Goal: Information Seeking & Learning: Check status

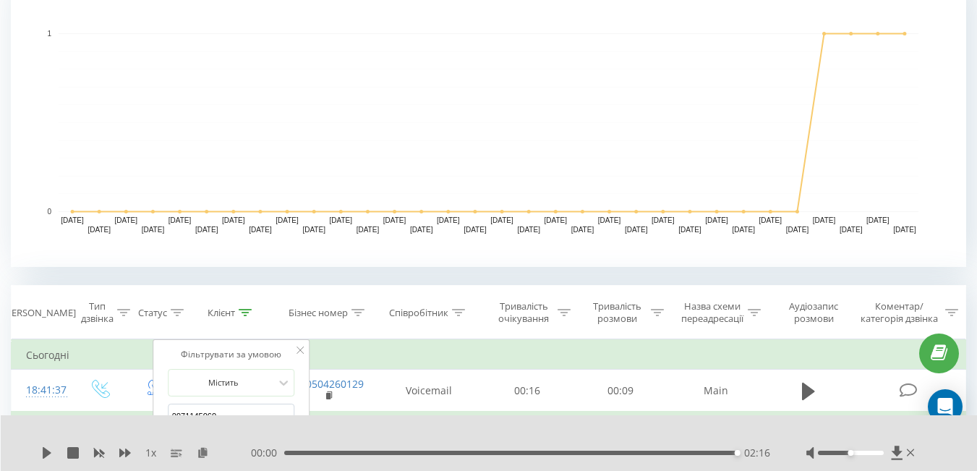
scroll to position [339, 0]
drag, startPoint x: 233, startPoint y: 413, endPoint x: 103, endPoint y: 417, distance: 130.9
click at [103, 417] on div "Всі дзвінки Основний Графік Експорт .csv .xls .xlsx [DATE] - [DATE] Скинути філ…" at bounding box center [488, 211] width 955 height 1013
click at [909, 455] on icon at bounding box center [910, 453] width 8 height 12
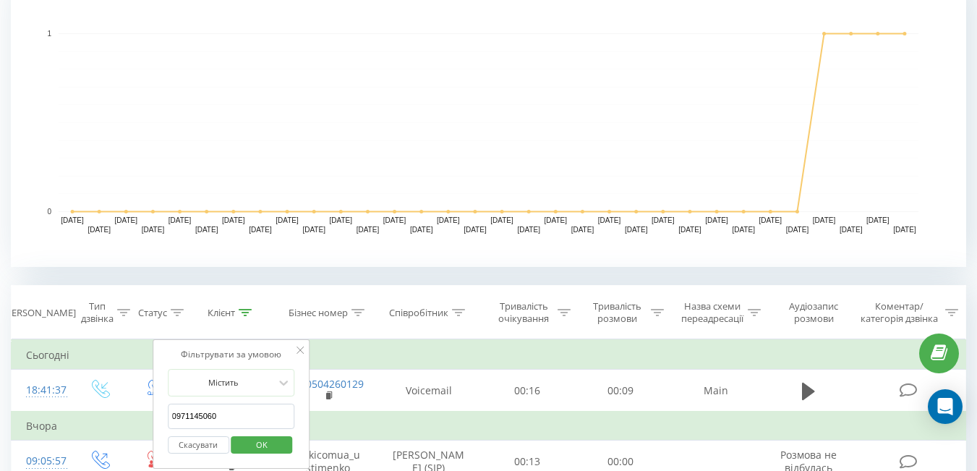
paste input "[PHONE_NUMBER]"
type input "0730508464"
click at [256, 442] on span "OK" at bounding box center [261, 444] width 40 height 22
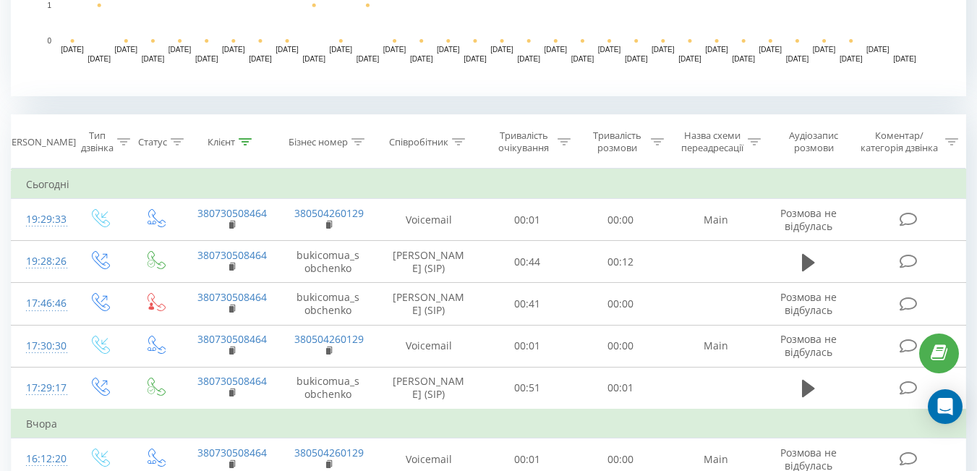
scroll to position [538, 0]
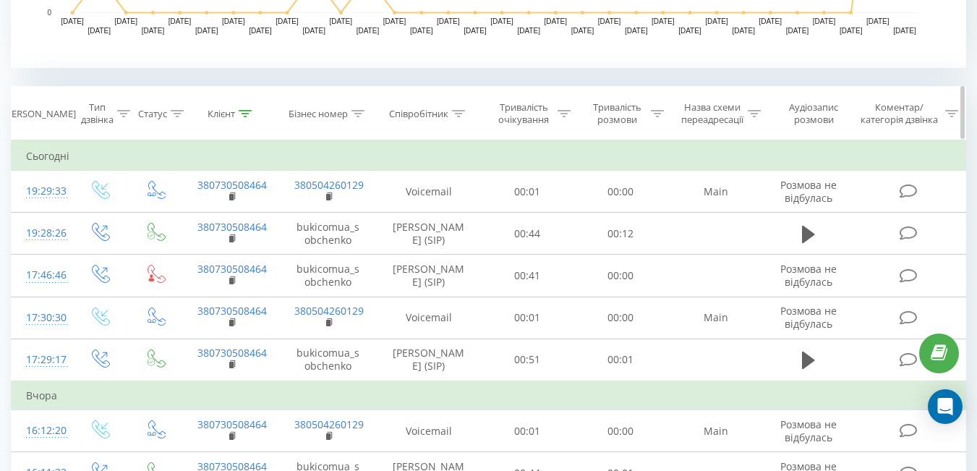
click at [242, 111] on icon at bounding box center [245, 113] width 13 height 7
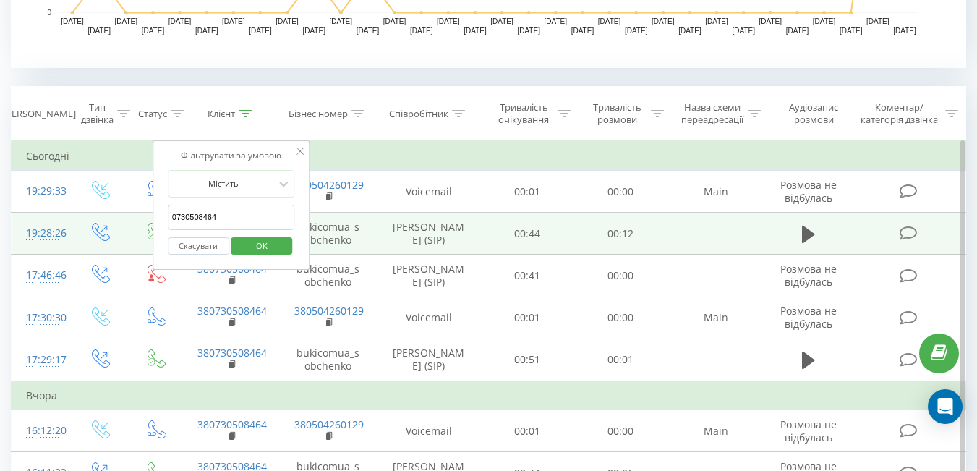
drag, startPoint x: 237, startPoint y: 214, endPoint x: 145, endPoint y: 220, distance: 92.7
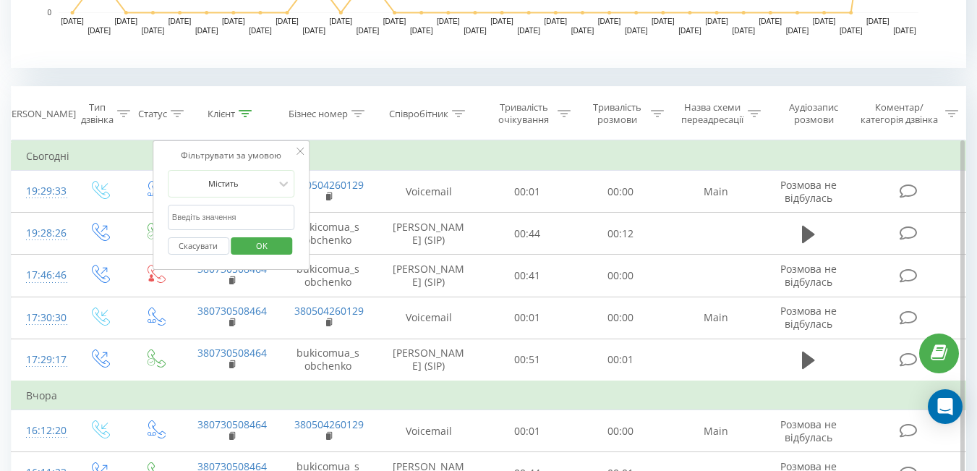
click at [278, 248] on span "OK" at bounding box center [261, 245] width 40 height 22
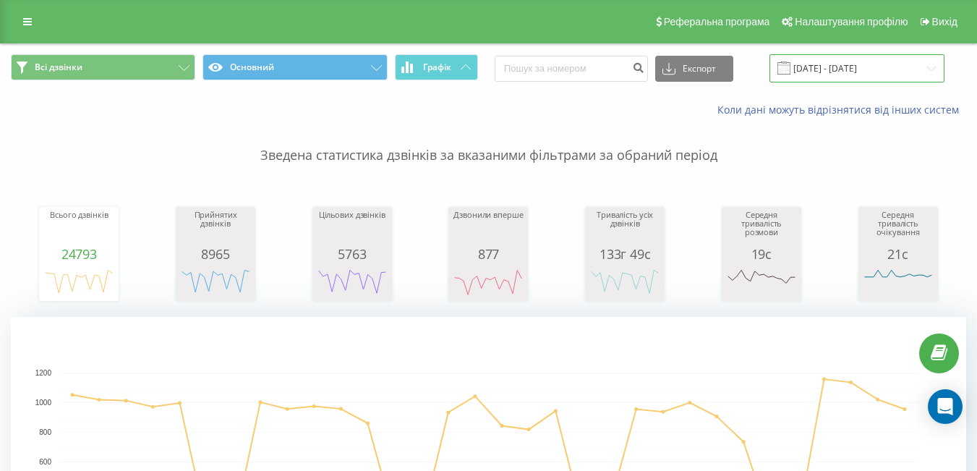
click at [875, 76] on input "[DATE] - [DATE]" at bounding box center [856, 68] width 175 height 28
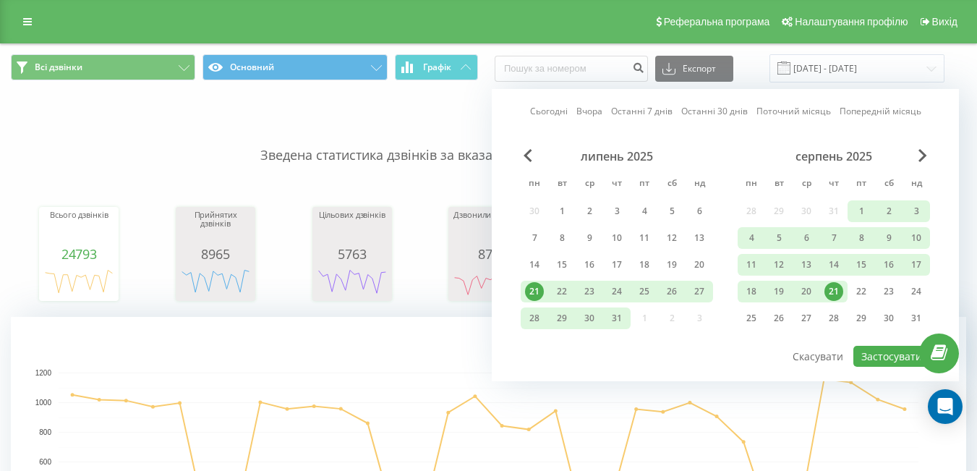
click at [836, 292] on div "21" at bounding box center [833, 291] width 19 height 19
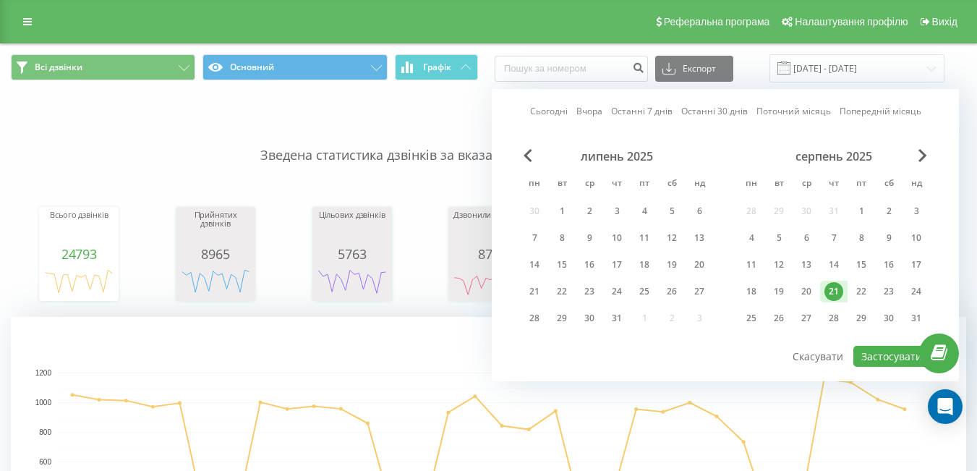
click at [836, 292] on div "21" at bounding box center [833, 291] width 19 height 19
click at [889, 353] on button "Застосувати" at bounding box center [891, 356] width 77 height 21
type input "[DATE] - [DATE]"
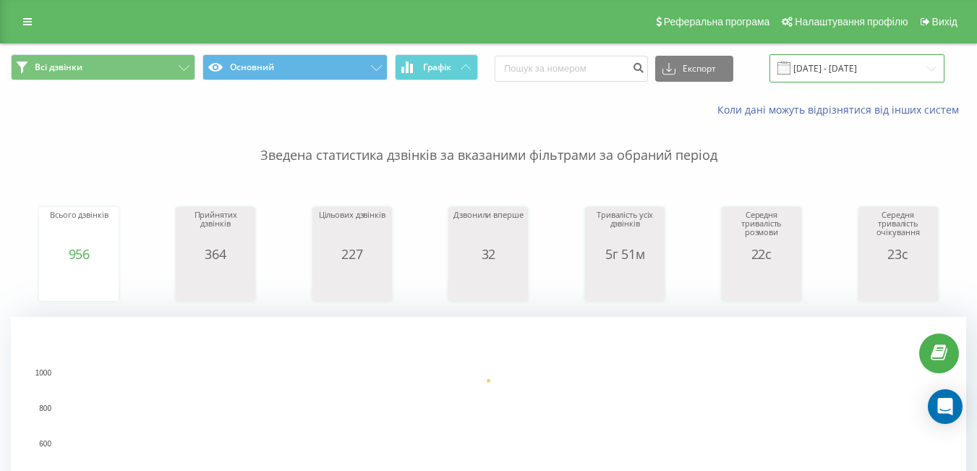
click at [838, 75] on input "[DATE] - [DATE]" at bounding box center [856, 68] width 175 height 28
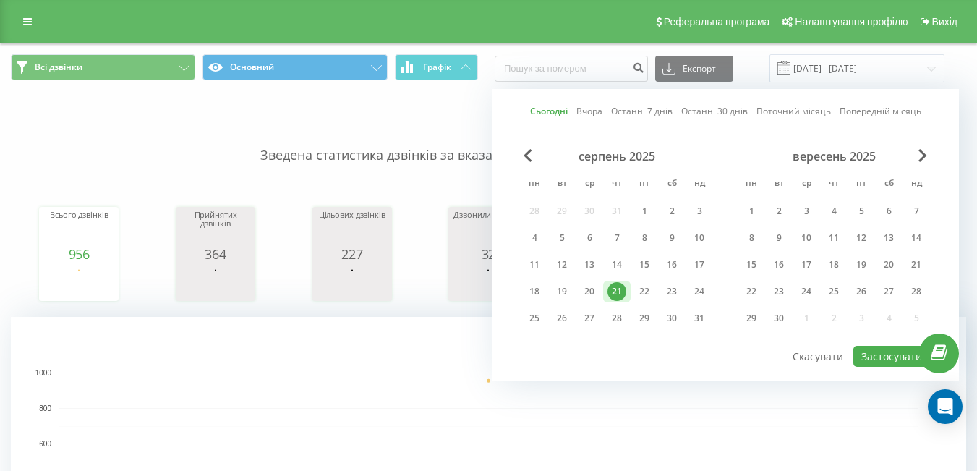
click at [616, 299] on div "21" at bounding box center [616, 291] width 19 height 19
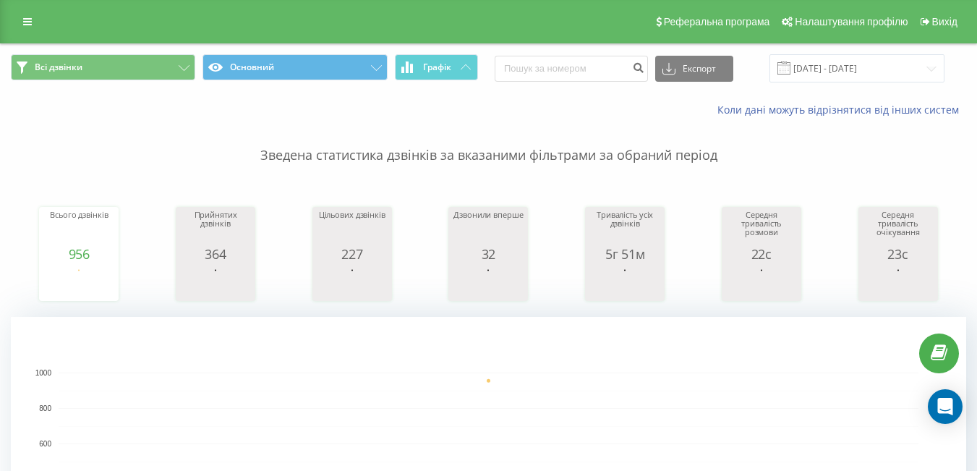
click at [311, 113] on div "Коли дані можуть відрізнятися вiд інших систем" at bounding box center [488, 110] width 975 height 35
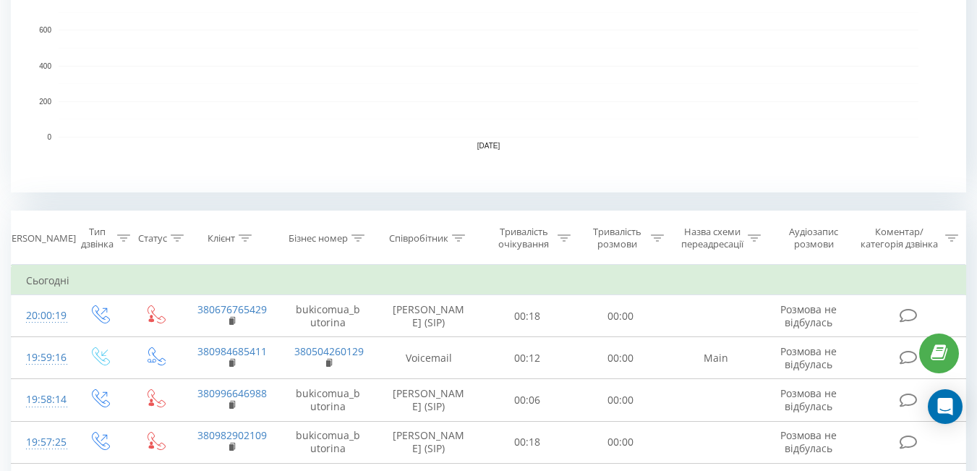
scroll to position [434, 0]
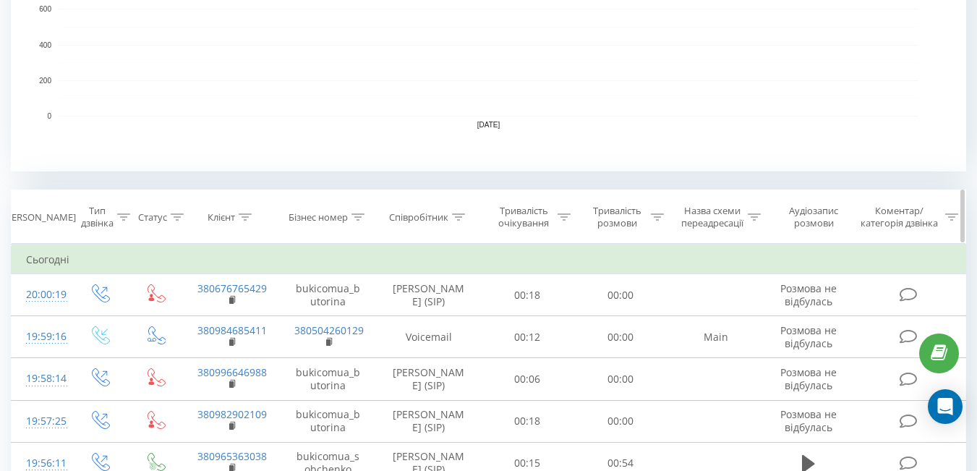
click at [459, 218] on icon at bounding box center [458, 216] width 13 height 7
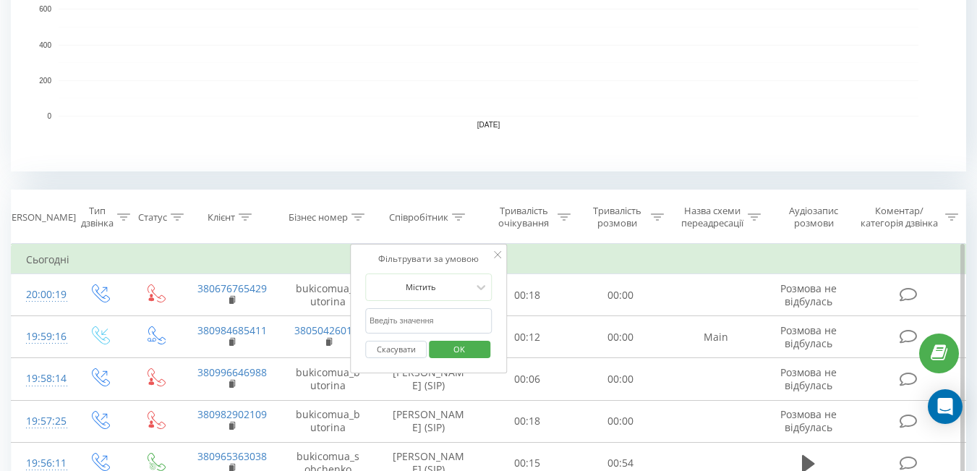
click at [427, 319] on input "text" at bounding box center [428, 320] width 127 height 25
type input "[PERSON_NAME]"
click at [462, 351] on span "OK" at bounding box center [459, 349] width 40 height 22
